Goal: Navigation & Orientation: Find specific page/section

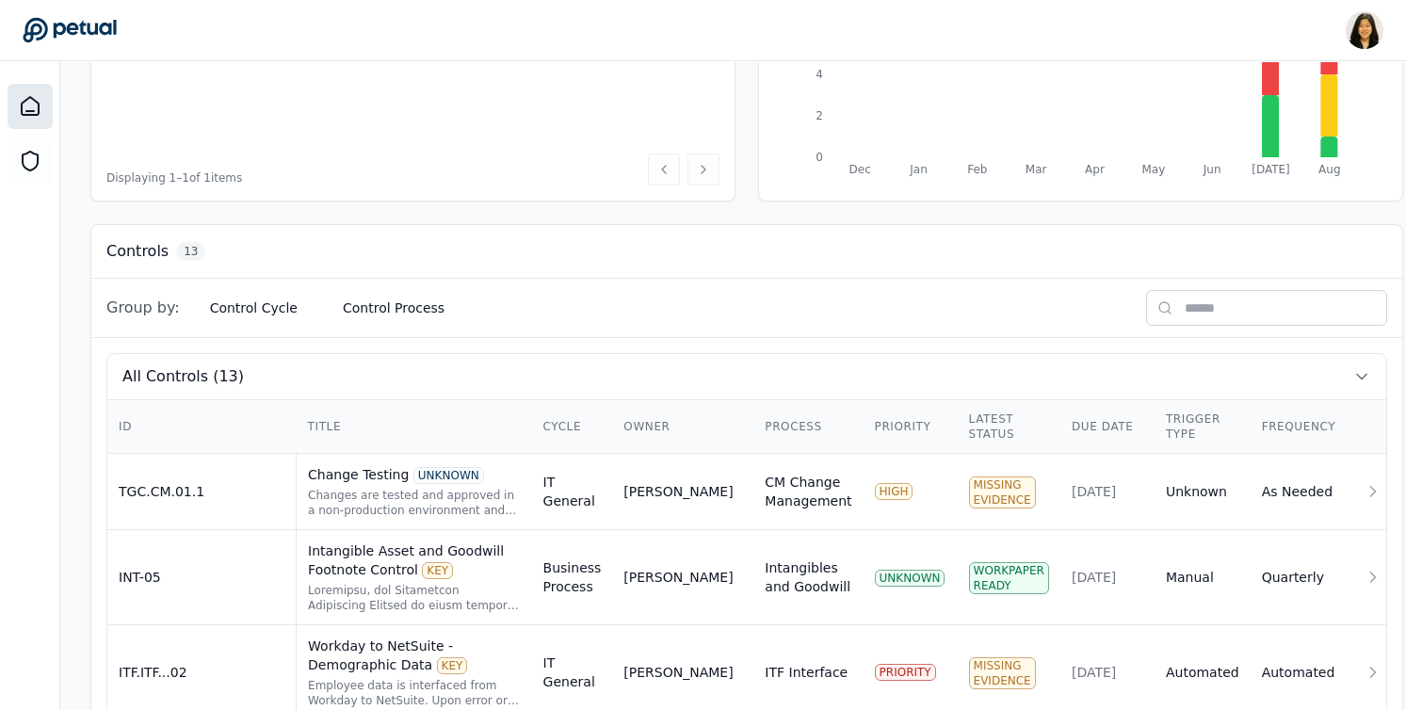
scroll to position [539, 0]
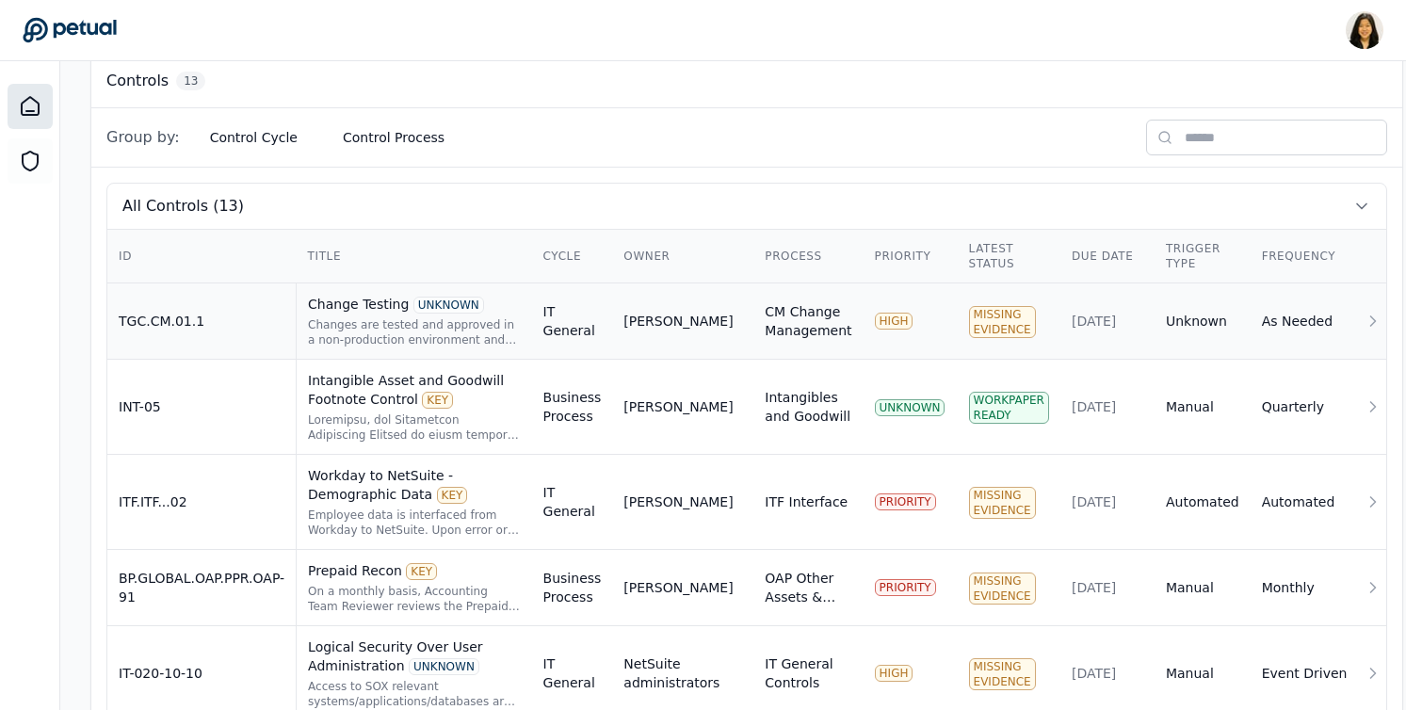
click at [577, 324] on td "IT General" at bounding box center [572, 321] width 81 height 76
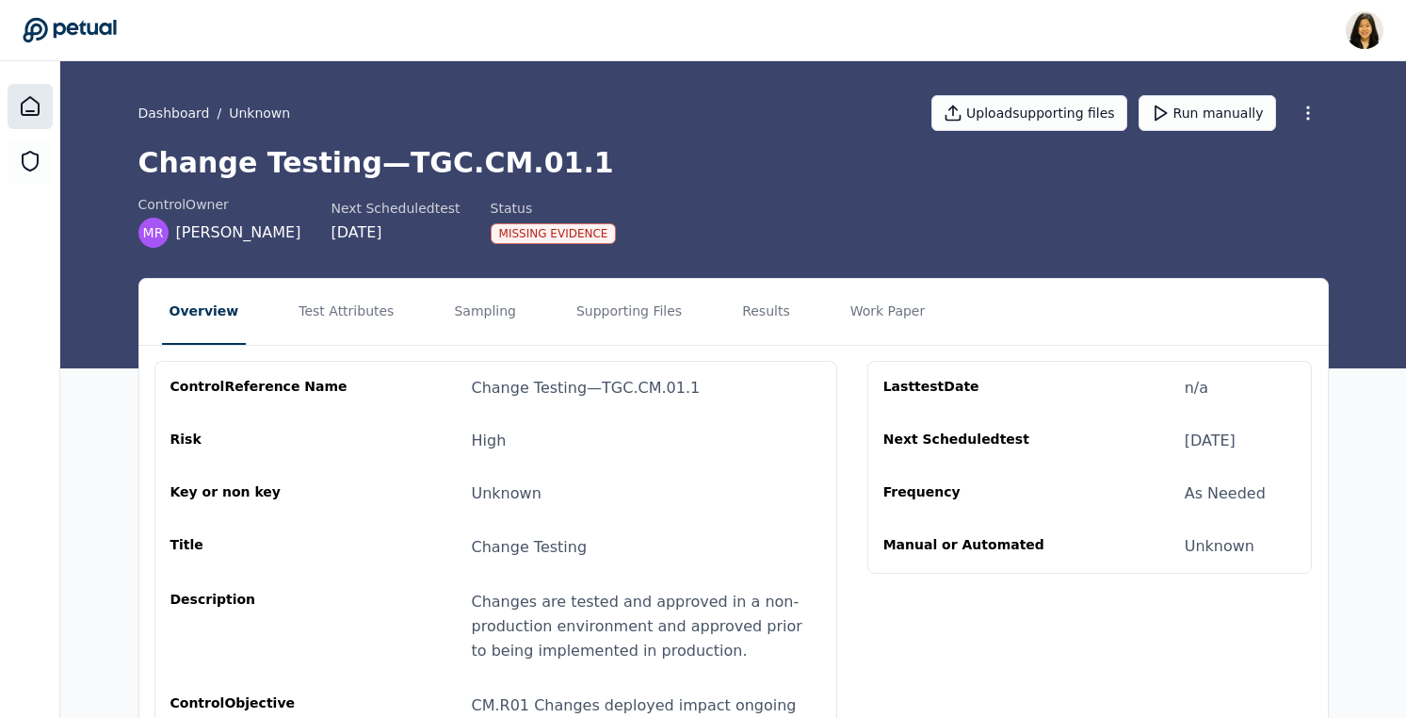
click at [25, 110] on icon at bounding box center [30, 106] width 17 height 18
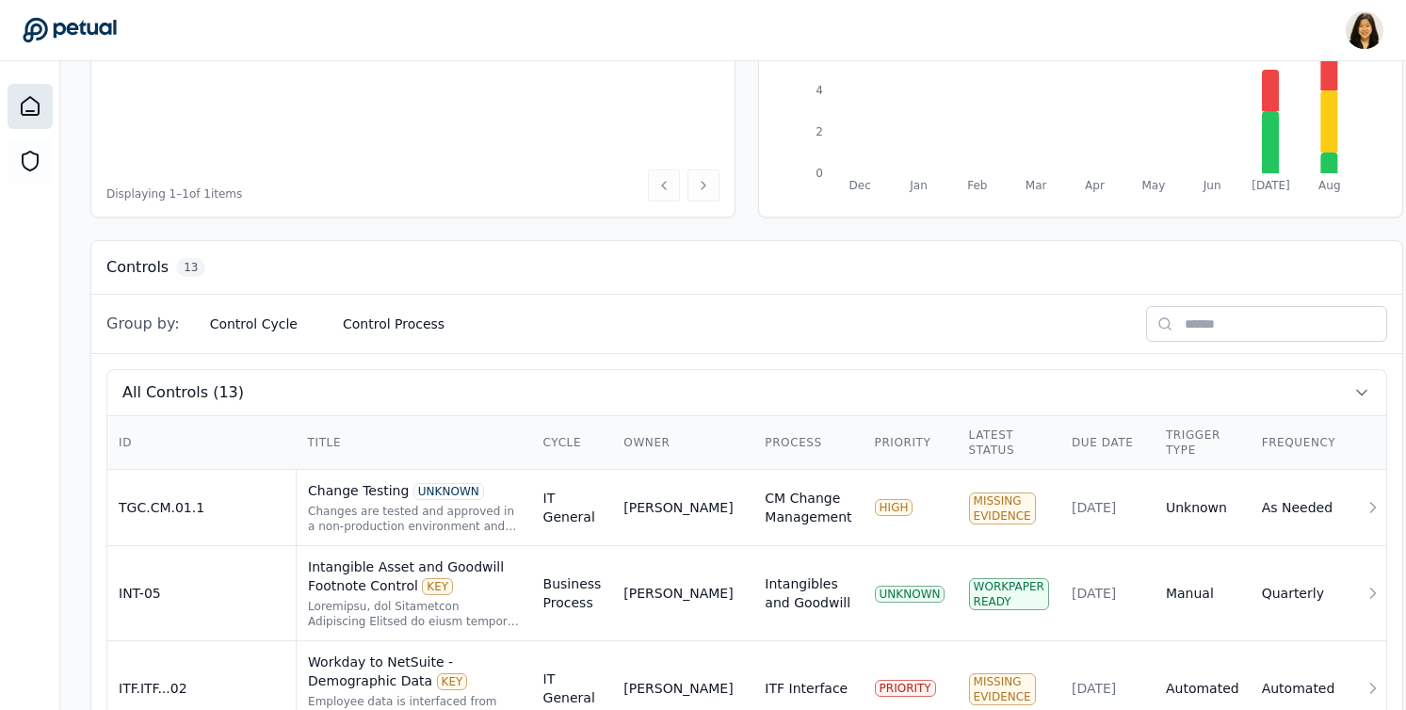
scroll to position [631, 0]
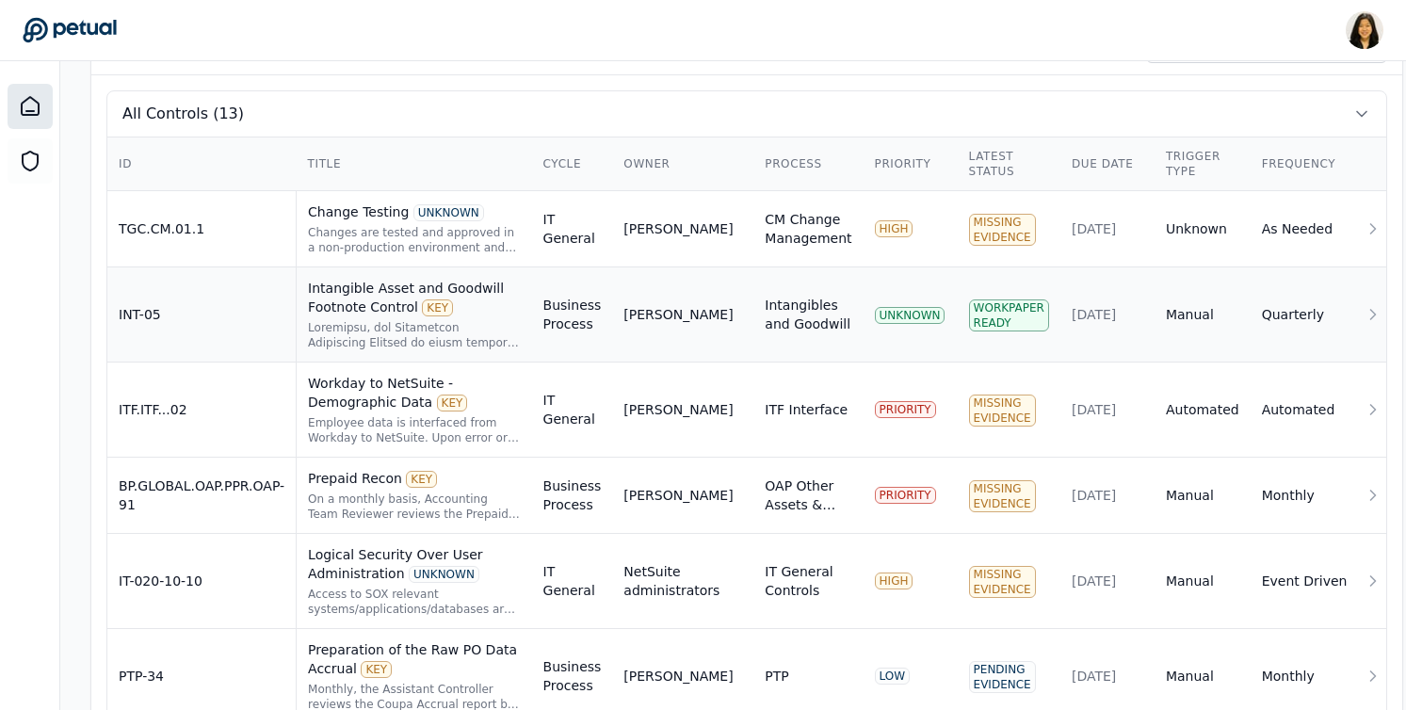
click at [508, 331] on div at bounding box center [414, 335] width 213 height 30
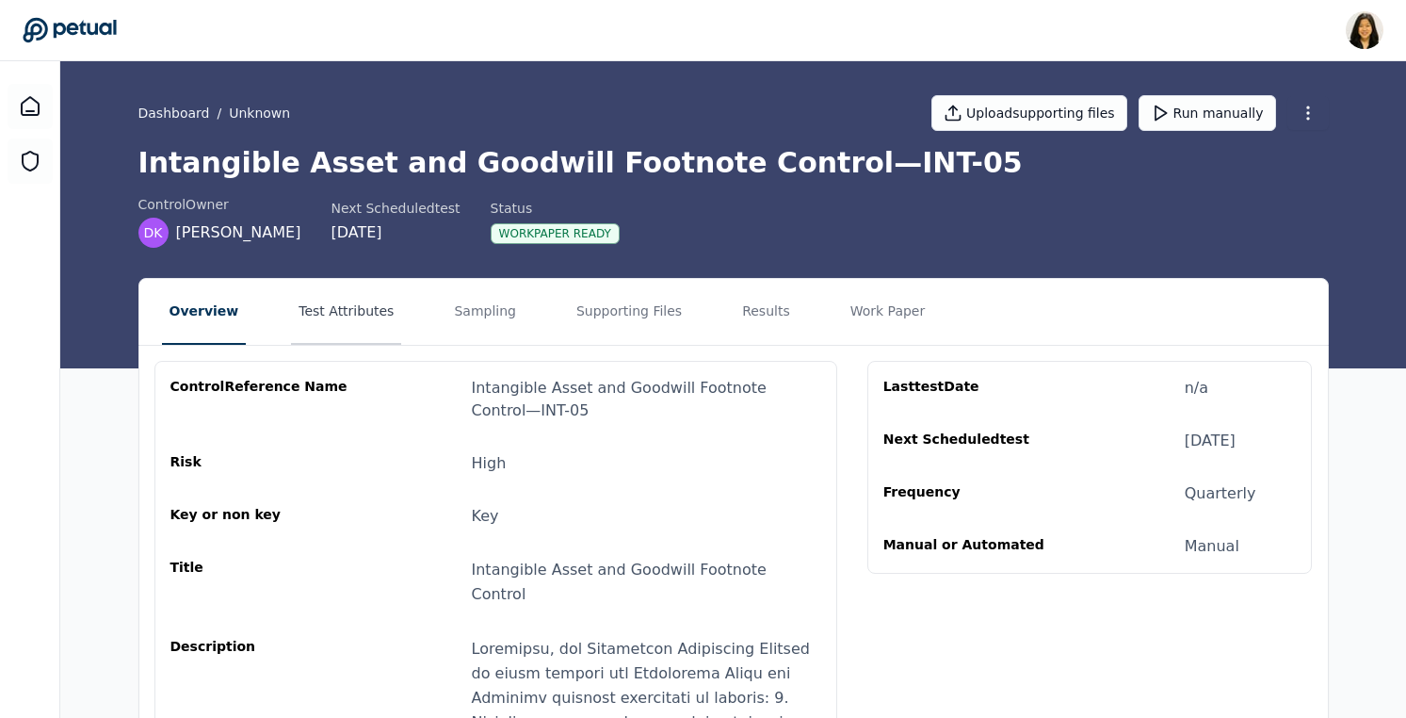
click at [346, 303] on button "Test Attributes" at bounding box center [346, 312] width 110 height 66
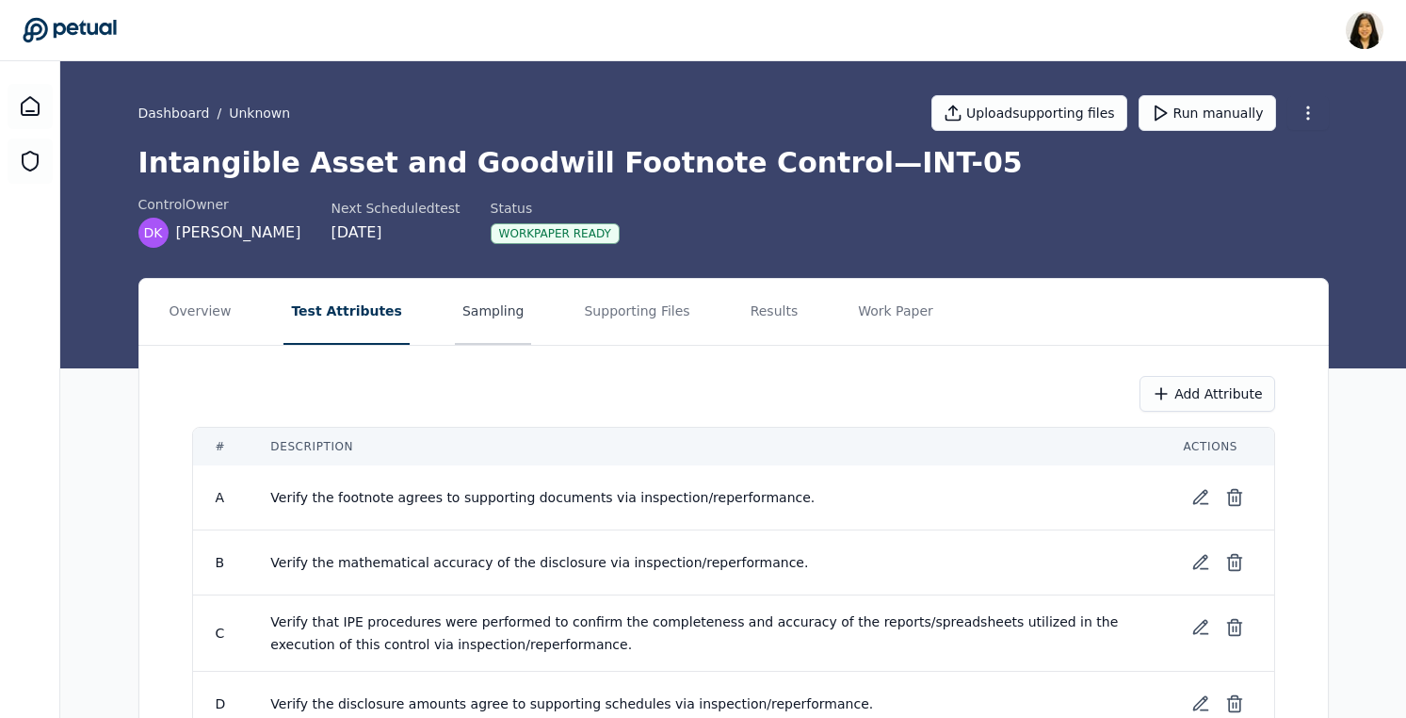
click at [477, 305] on button "Sampling" at bounding box center [493, 312] width 77 height 66
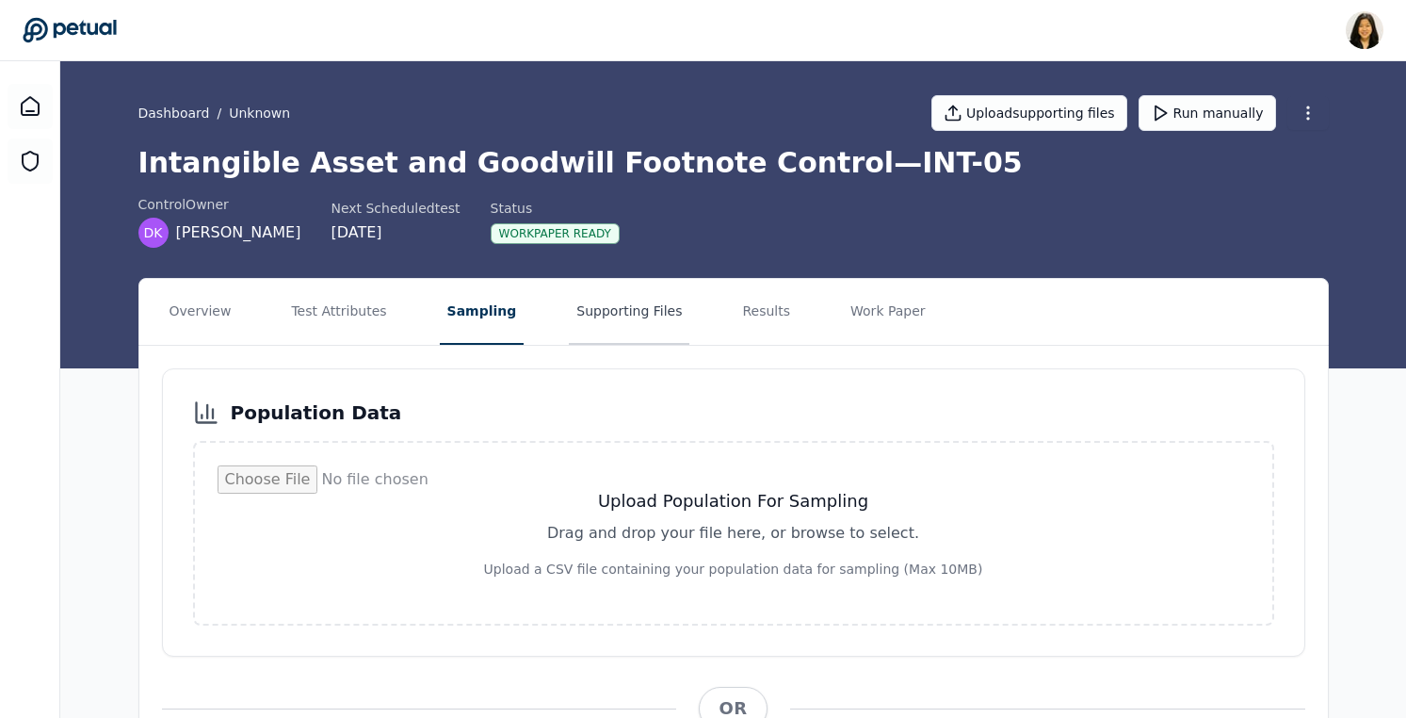
click at [656, 312] on button "Supporting Files" at bounding box center [629, 312] width 121 height 66
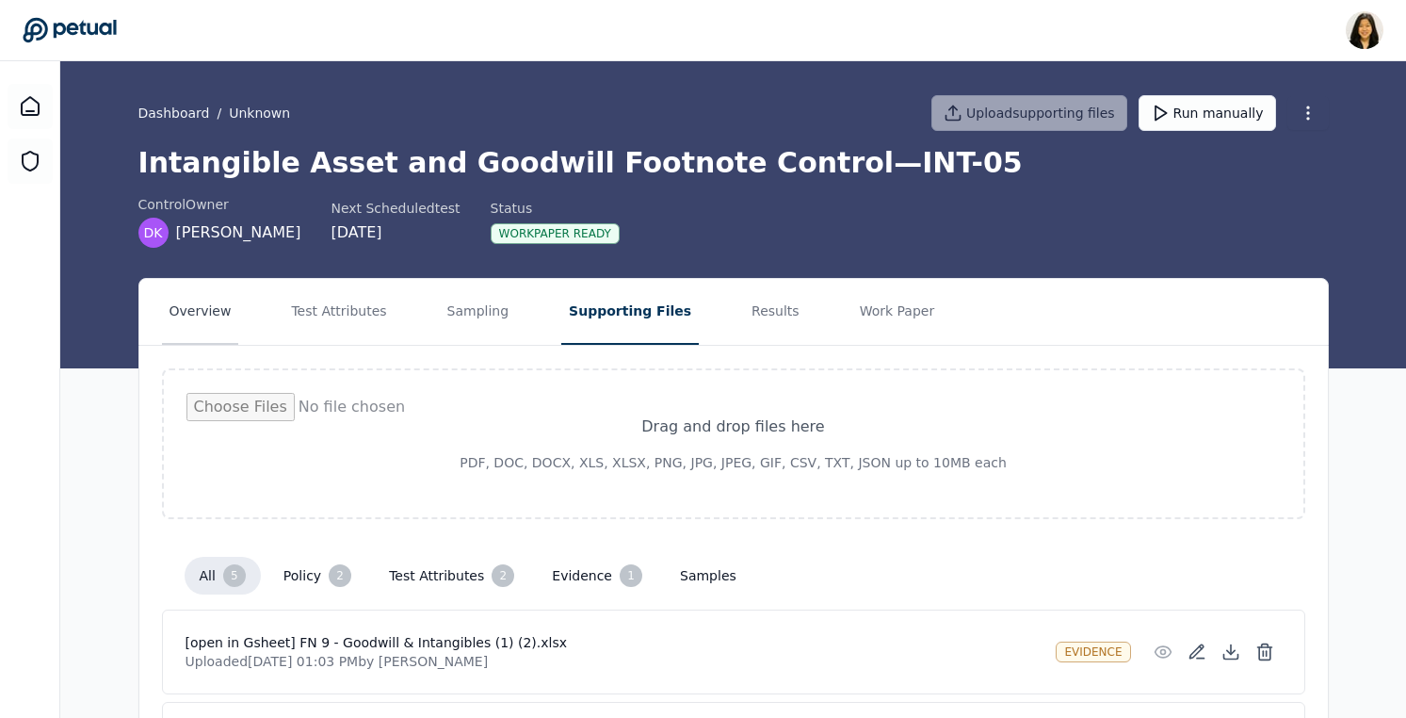
click at [233, 305] on button "Overview" at bounding box center [200, 312] width 77 height 66
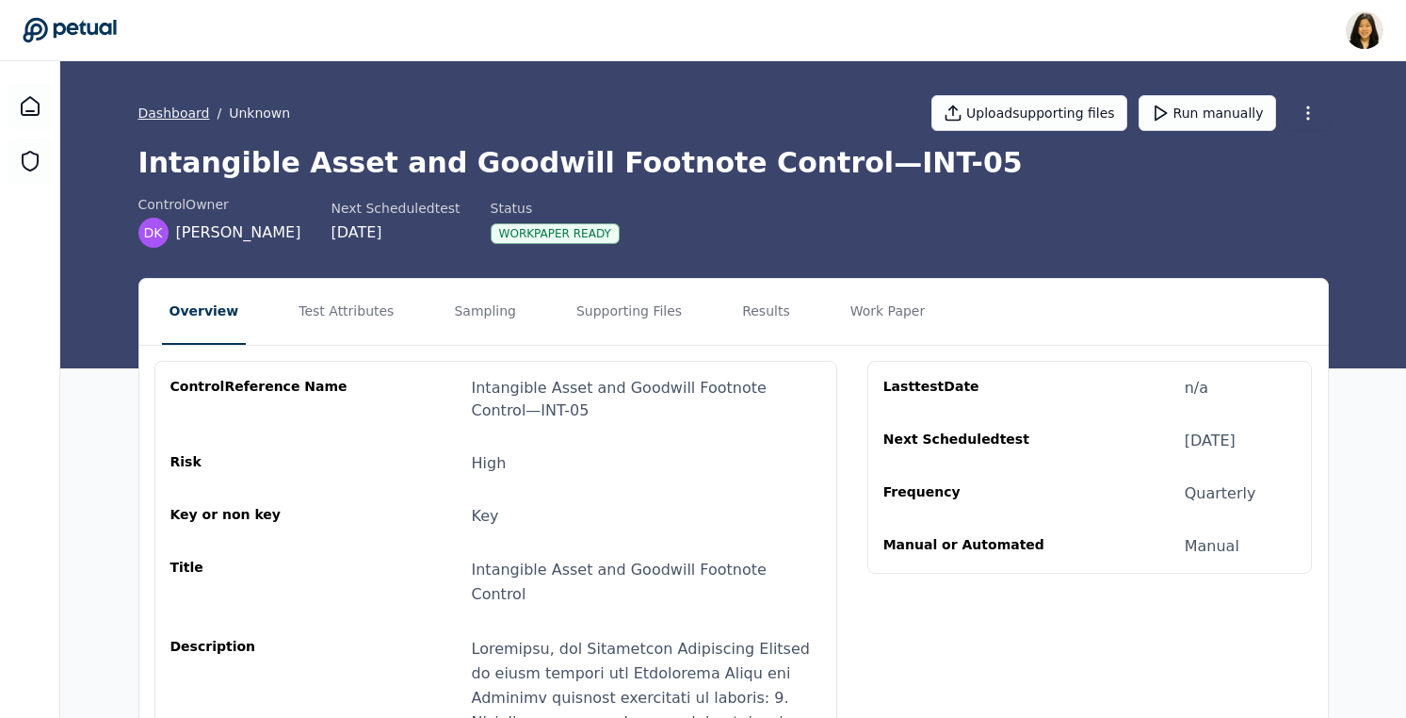
click at [163, 112] on link "Dashboard" at bounding box center [174, 113] width 72 height 19
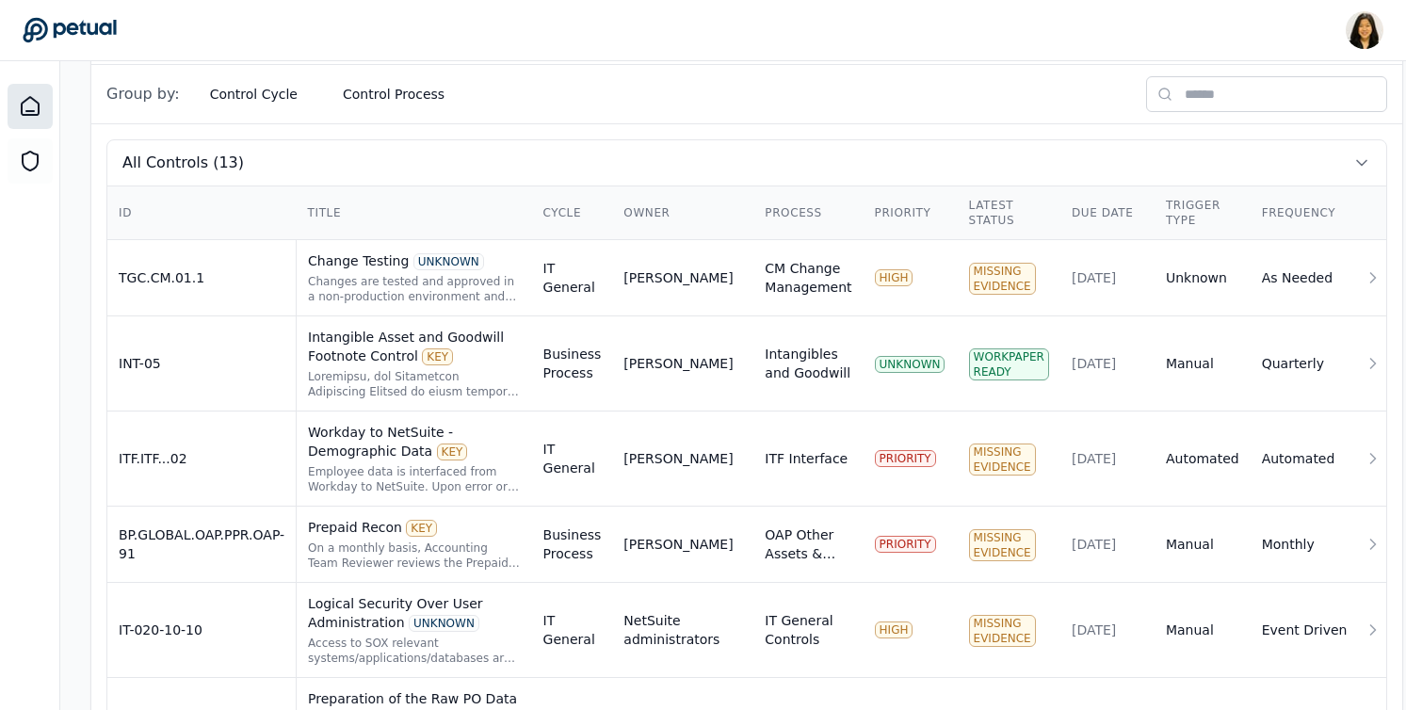
scroll to position [596, 0]
